Goal: Navigation & Orientation: Find specific page/section

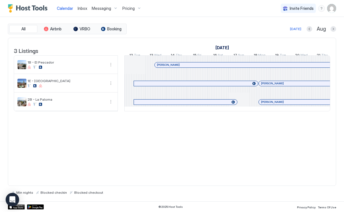
scroll to position [0, 313]
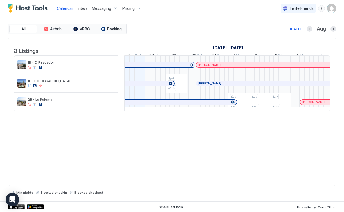
click at [164, 11] on div "Calendar Inbox Messaging Pricing Invite Friends JC" at bounding box center [172, 8] width 344 height 17
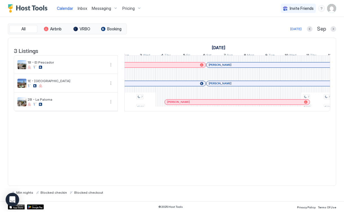
scroll to position [0, 0]
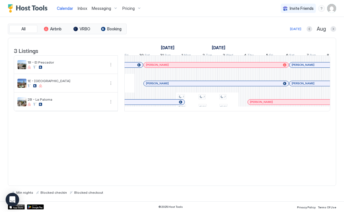
click at [180, 25] on div "All Airbnb VRBO Booking Today Aug" at bounding box center [172, 29] width 329 height 11
click at [165, 25] on div "All Airbnb VRBO Booking Today Aug" at bounding box center [172, 29] width 329 height 11
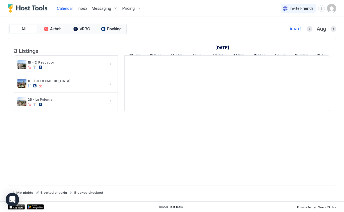
scroll to position [0, 313]
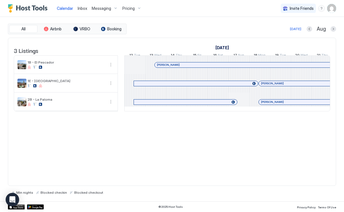
scroll to position [0, 313]
